Goal: Information Seeking & Learning: Learn about a topic

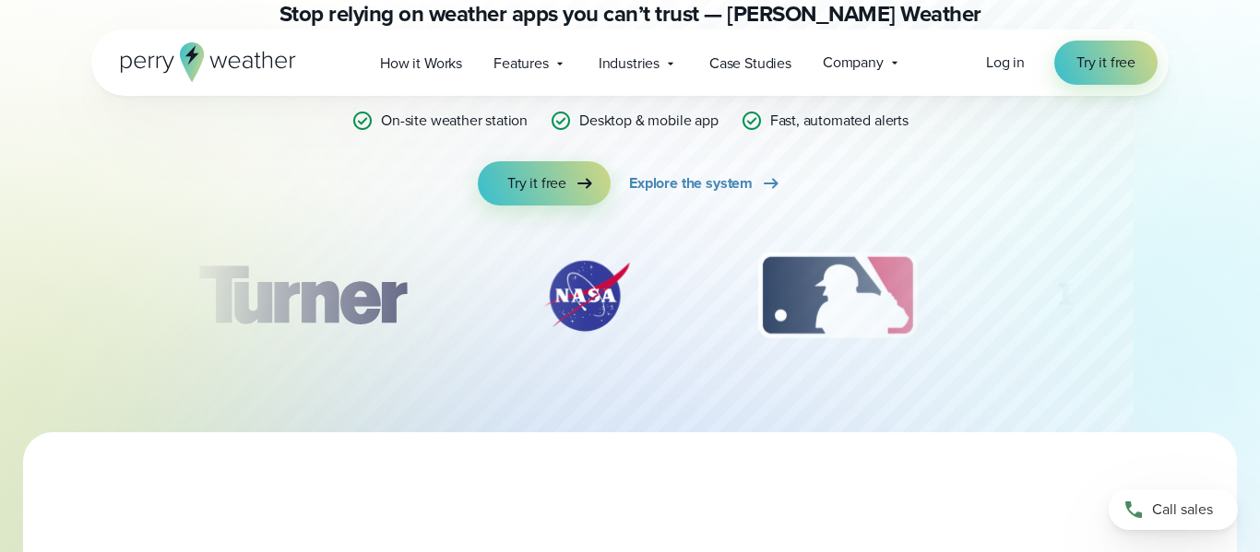
drag, startPoint x: 762, startPoint y: 302, endPoint x: 503, endPoint y: 275, distance: 259.6
click at [503, 275] on div "slideshow" at bounding box center [630, 296] width 893 height 92
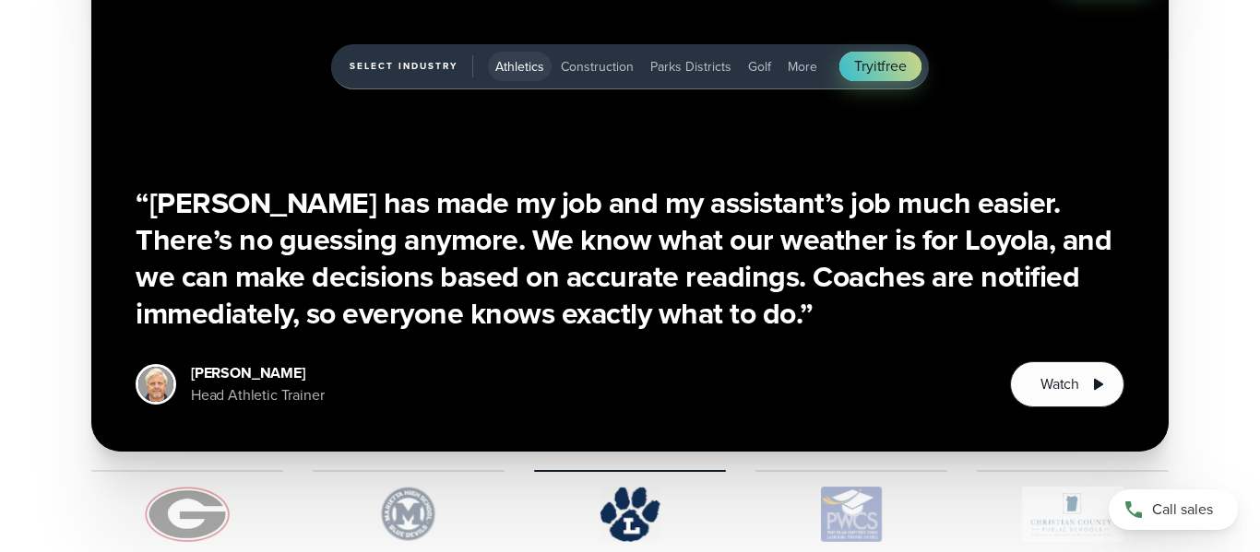
scroll to position [4063, 0]
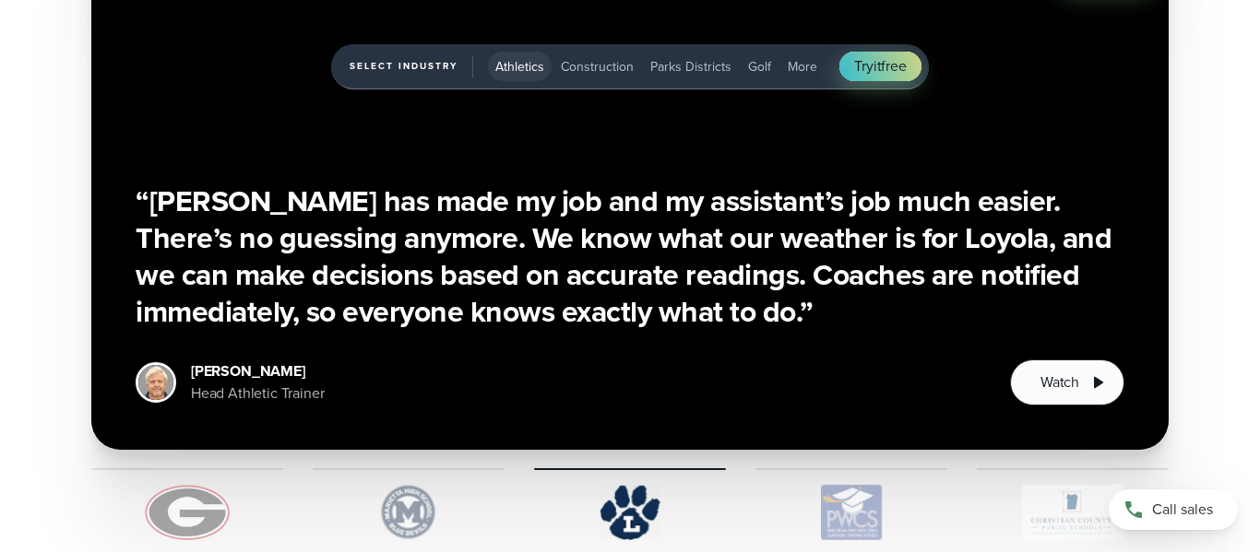
click at [166, 526] on img "1 of 5" at bounding box center [187, 512] width 192 height 55
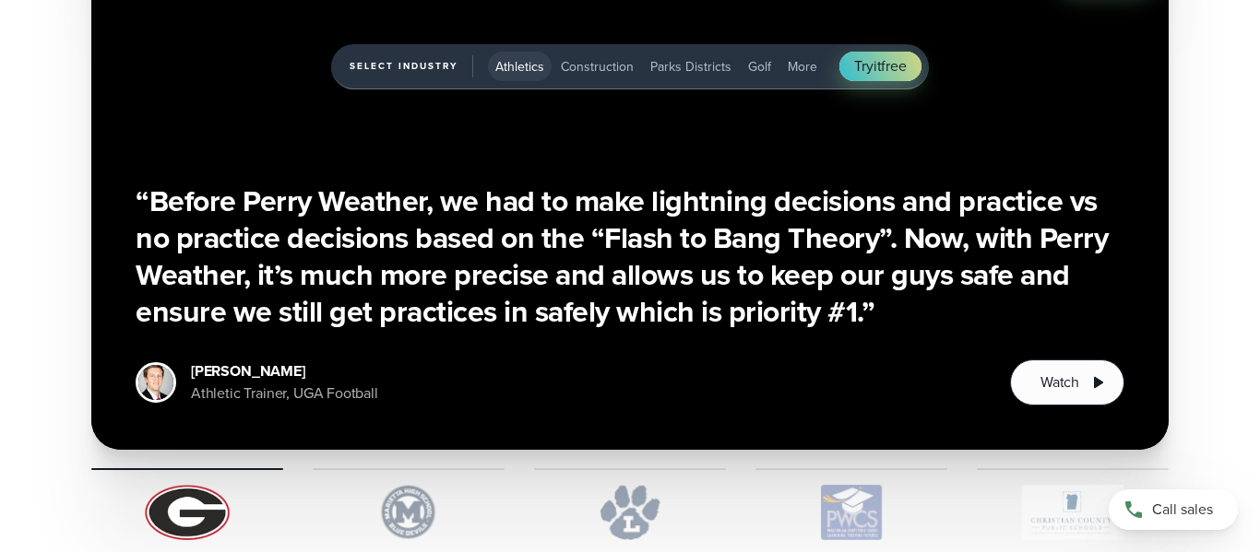
click at [449, 528] on img "1 of 5" at bounding box center [409, 512] width 192 height 55
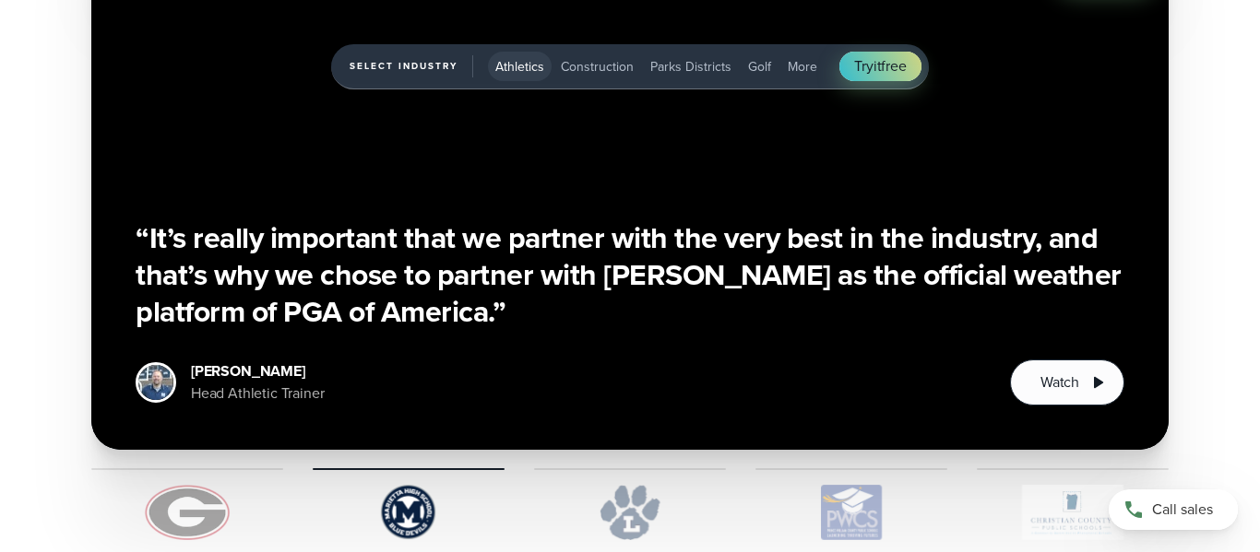
click at [582, 525] on img "1 of 5" at bounding box center [630, 512] width 192 height 55
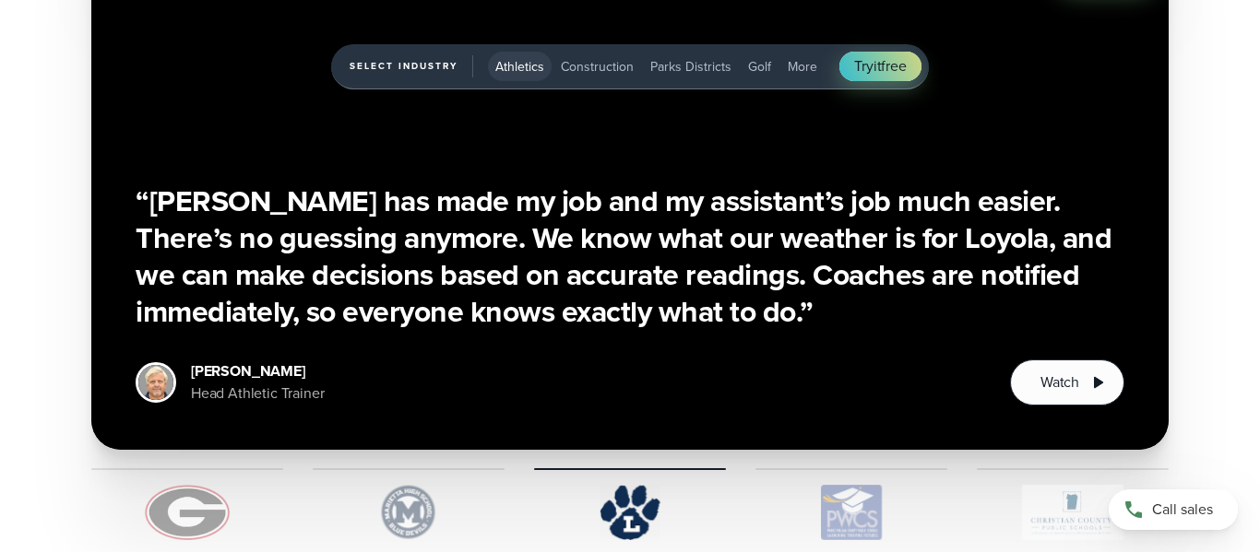
click at [880, 501] on img "1 of 5" at bounding box center [851, 512] width 192 height 55
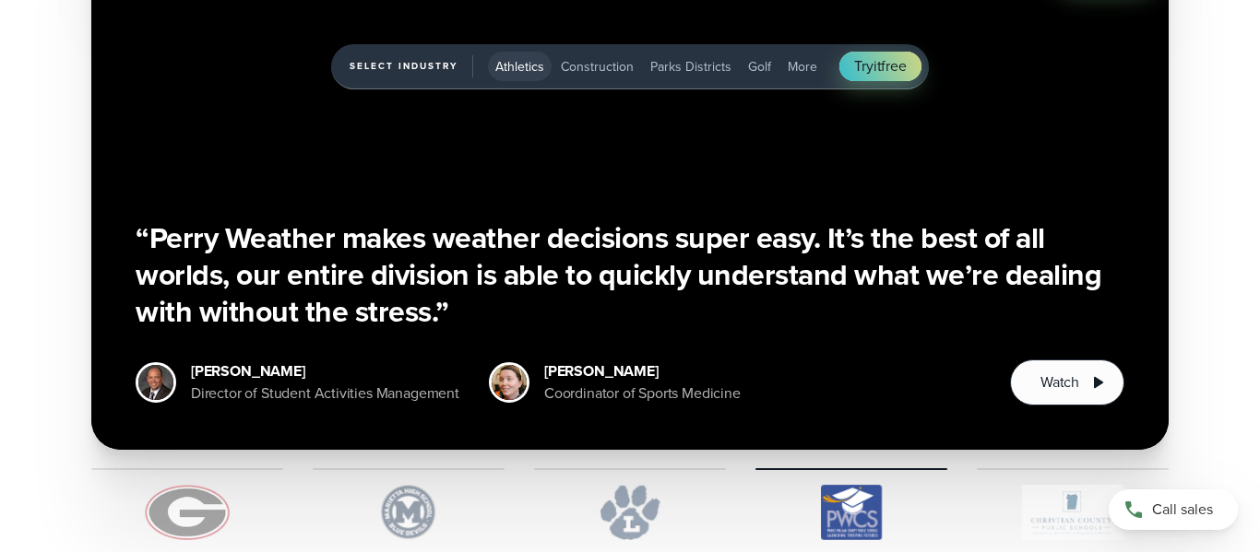
drag, startPoint x: 918, startPoint y: 508, endPoint x: 840, endPoint y: 511, distance: 78.4
click at [840, 511] on img "1 of 5" at bounding box center [851, 512] width 192 height 55
click at [1020, 515] on img "1 of 5" at bounding box center [1073, 512] width 192 height 55
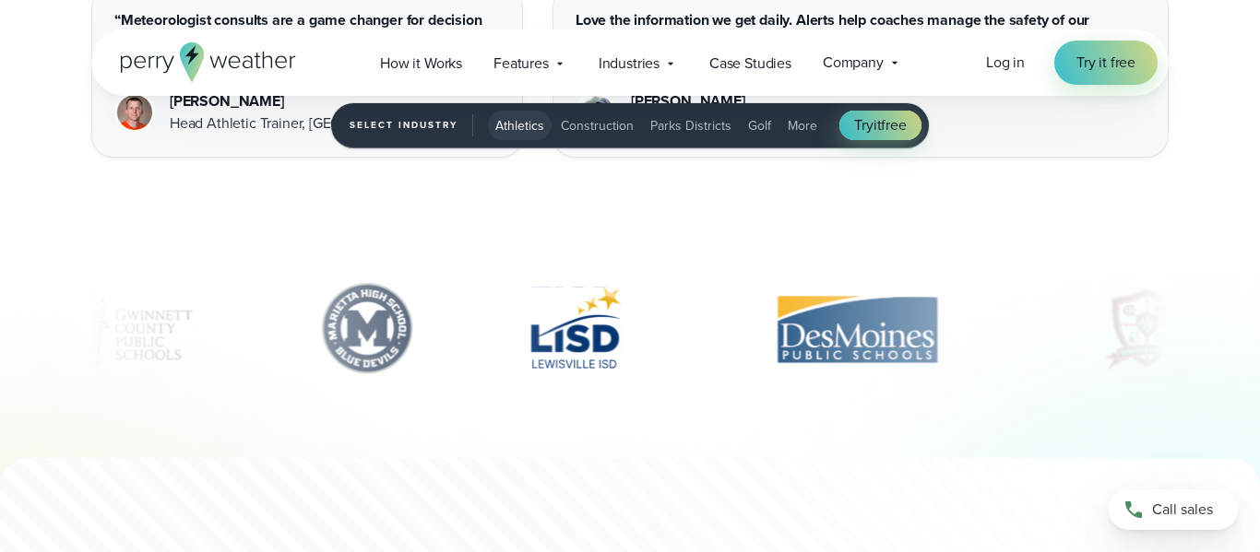
scroll to position [5256, 0]
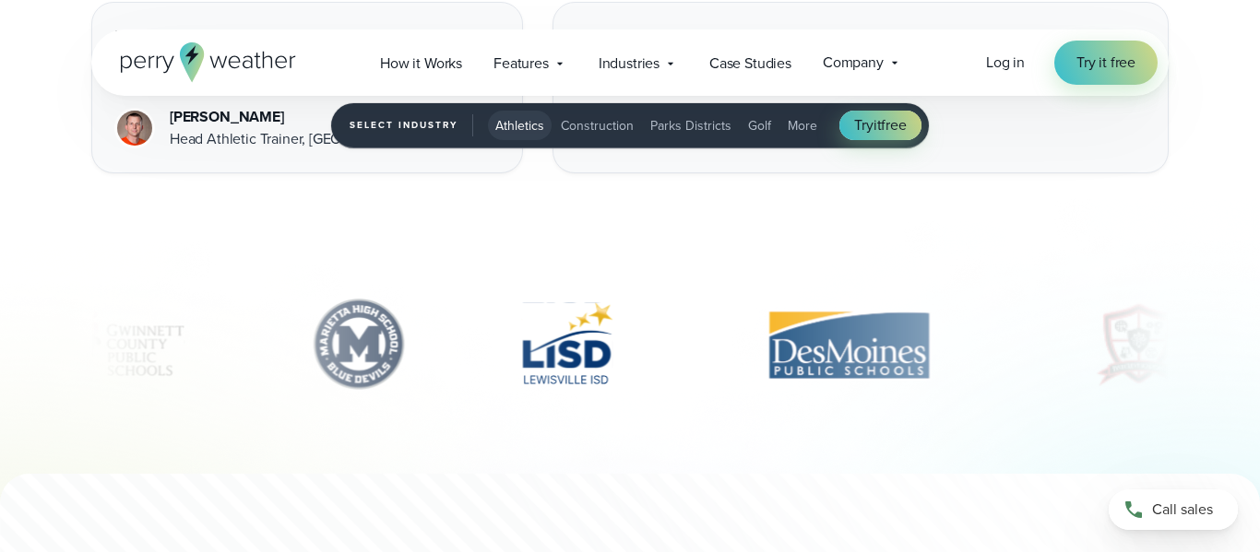
click at [800, 321] on img "6 of 10" at bounding box center [848, 345] width 262 height 92
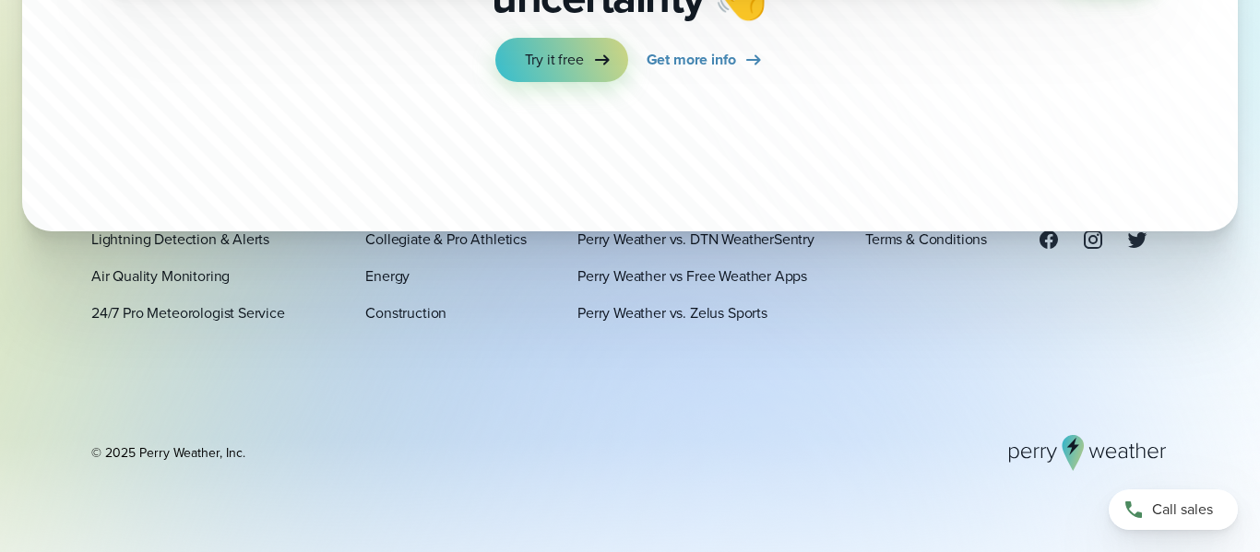
scroll to position [6187, 0]
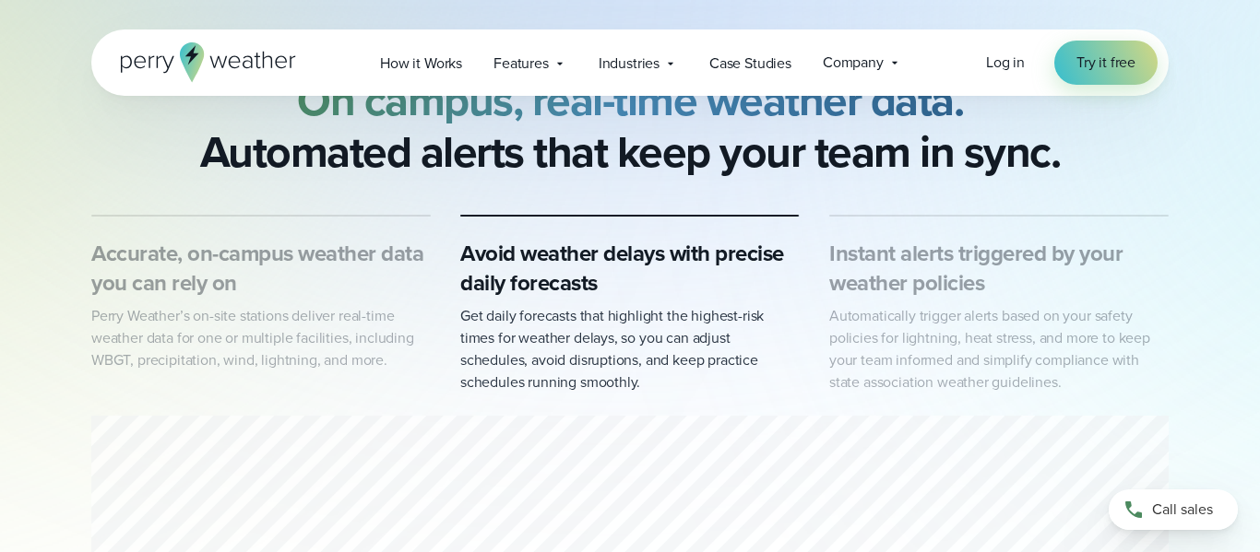
scroll to position [1262, 0]
